Goal: Transaction & Acquisition: Purchase product/service

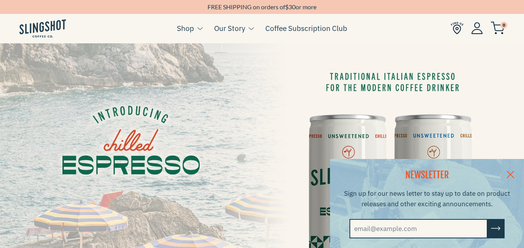
drag, startPoint x: 374, startPoint y: 155, endPoint x: 286, endPoint y: 86, distance: 111.7
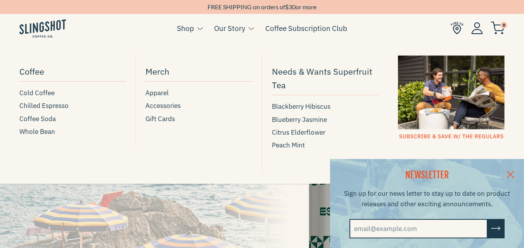
click at [193, 24] on link "Shop" at bounding box center [185, 28] width 17 height 12
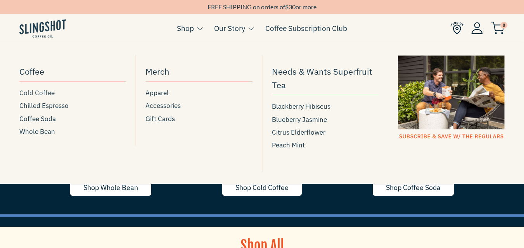
click at [36, 91] on span "Cold Coffee" at bounding box center [36, 93] width 35 height 10
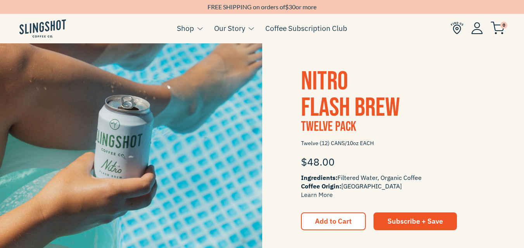
scroll to position [426, 0]
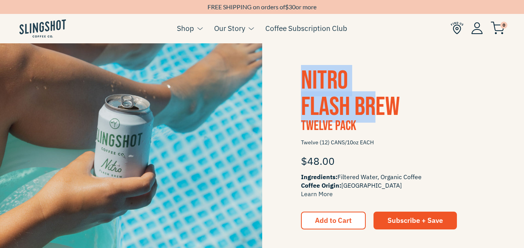
drag, startPoint x: 291, startPoint y: 76, endPoint x: 374, endPoint y: 101, distance: 86.8
click at [374, 101] on div "Nitro Flash Brew Twelve Pack Twelve (12) CANS/10oz EACH $48.00 Ingredients: Fil…" at bounding box center [393, 149] width 262 height 162
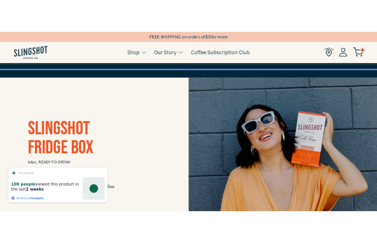
scroll to position [116, 0]
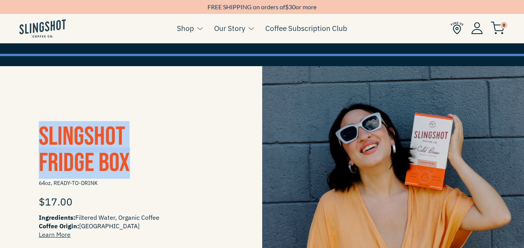
drag, startPoint x: 32, startPoint y: 120, endPoint x: 133, endPoint y: 153, distance: 106.2
click at [133, 153] on div "Slingshot Fridge Box 64oz, READY-TO-DRINK $17.00 Ingredients: Filtered Water, O…" at bounding box center [262, 197] width 524 height 262
copy span "Slingshot Fridge Box"
